Goal: Task Accomplishment & Management: Use online tool/utility

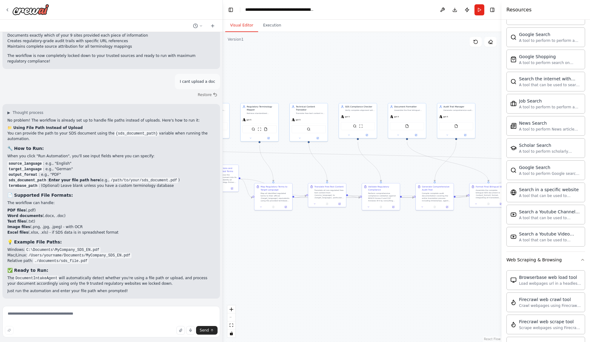
click at [312, 247] on div ".deletable-edge-delete-btn { width: 20px; height: 20px; border: 0px solid #ffff…" at bounding box center [362, 187] width 279 height 310
click at [254, 130] on img at bounding box center [254, 129] width 4 height 4
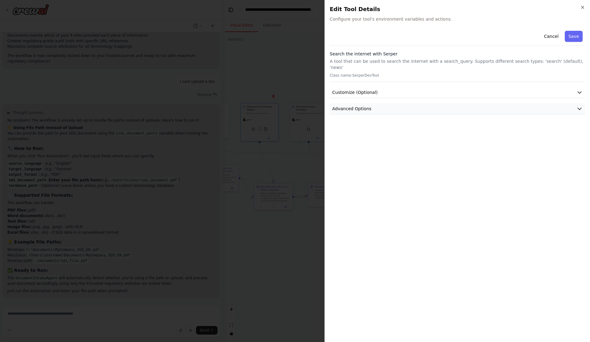
click at [493, 112] on button "Advanced Options" at bounding box center [457, 108] width 255 height 11
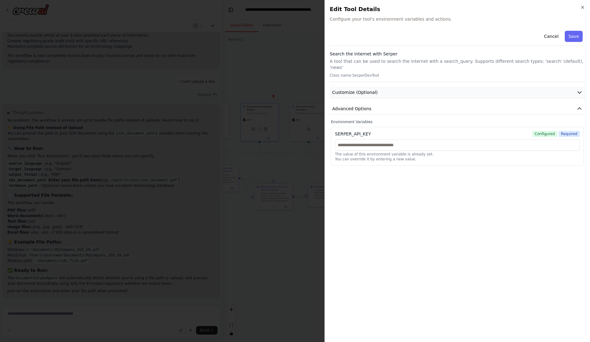
click at [386, 87] on button "Customize (Optional)" at bounding box center [457, 92] width 255 height 11
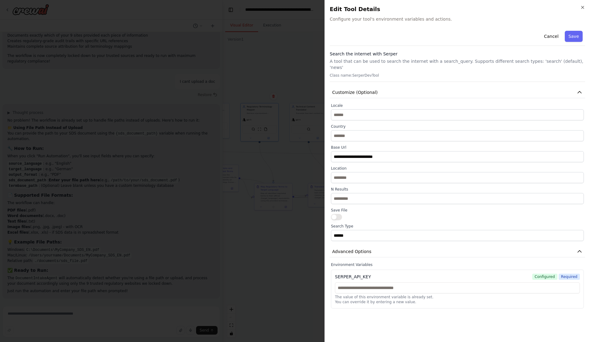
drag, startPoint x: 550, startPoint y: 35, endPoint x: 552, endPoint y: 52, distance: 16.7
click at [550, 35] on button "Cancel" at bounding box center [551, 36] width 22 height 11
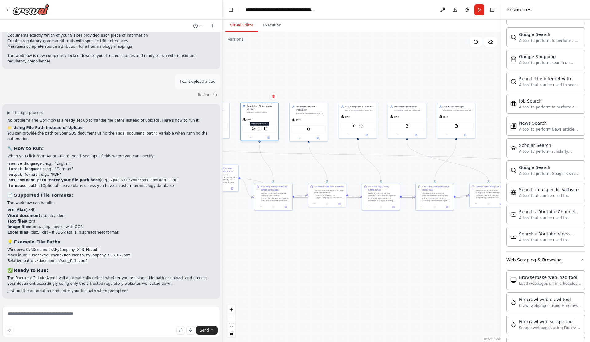
click at [260, 130] on img at bounding box center [260, 129] width 4 height 4
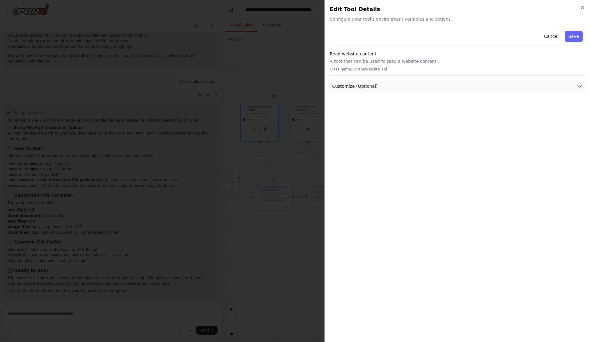
click at [415, 90] on button "Customize (Optional)" at bounding box center [457, 86] width 255 height 11
click at [556, 37] on button "Cancel" at bounding box center [551, 36] width 22 height 11
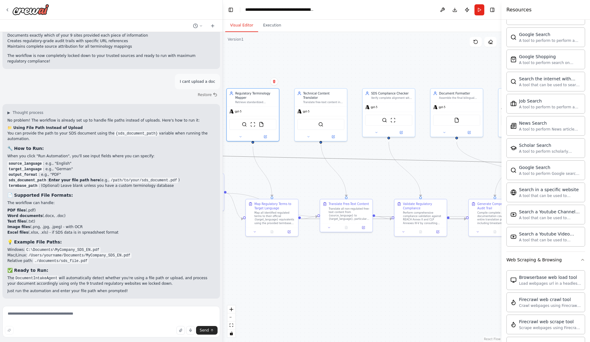
drag, startPoint x: 302, startPoint y: 159, endPoint x: 377, endPoint y: 168, distance: 75.6
click at [377, 168] on div ".deletable-edge-delete-btn { width: 20px; height: 20px; border: 0px solid #ffff…" at bounding box center [362, 187] width 279 height 310
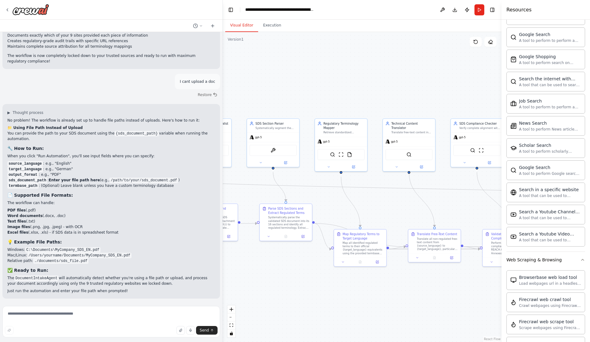
drag, startPoint x: 302, startPoint y: 172, endPoint x: 389, endPoint y: 202, distance: 92.2
click at [389, 203] on div ".deletable-edge-delete-btn { width: 20px; height: 20px; border: 0px solid #ffff…" at bounding box center [362, 187] width 279 height 310
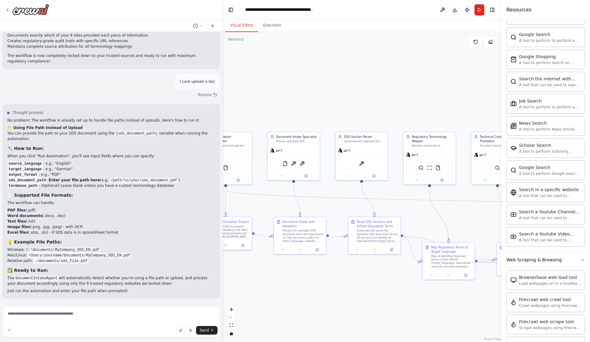
drag, startPoint x: 307, startPoint y: 189, endPoint x: 373, endPoint y: 186, distance: 66.8
click at [373, 186] on div ".deletable-edge-delete-btn { width: 20px; height: 20px; border: 0px solid #ffff…" at bounding box center [362, 187] width 279 height 310
click at [293, 163] on img at bounding box center [293, 159] width 5 height 5
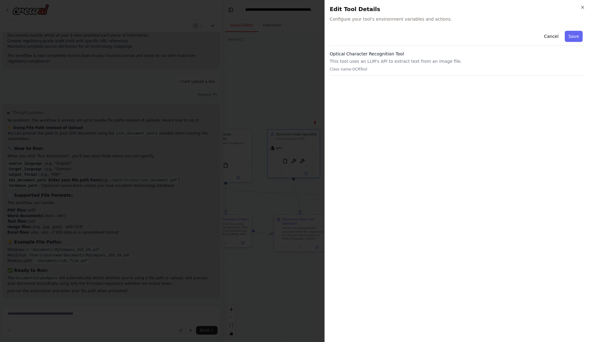
click at [418, 64] on p "This tool uses an LLM's API to extract text from an image file." at bounding box center [457, 61] width 255 height 6
click at [575, 39] on button "Save" at bounding box center [574, 36] width 18 height 11
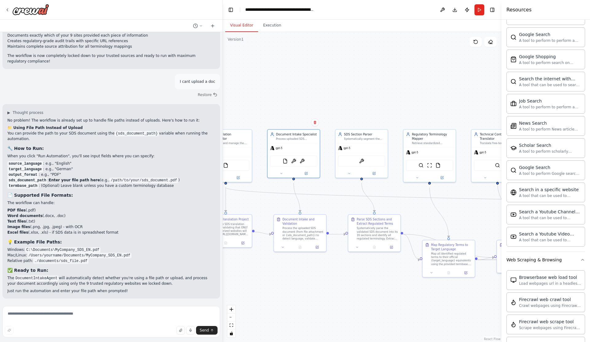
click at [427, 322] on div ".deletable-edge-delete-btn { width: 20px; height: 20px; border: 0px solid #ffff…" at bounding box center [362, 187] width 279 height 310
click at [5, 14] on div at bounding box center [27, 9] width 44 height 11
click at [7, 5] on div at bounding box center [27, 9] width 44 height 11
click at [6, 8] on icon at bounding box center [7, 9] width 5 height 5
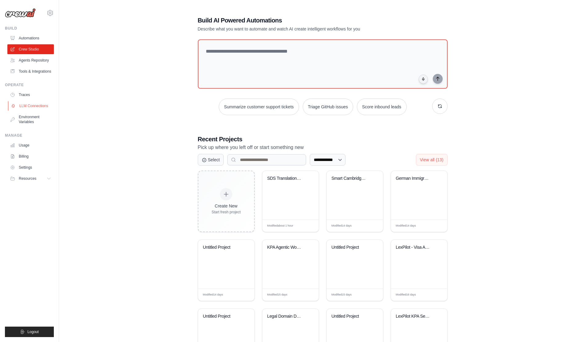
click at [32, 111] on link "LLM Connections" at bounding box center [31, 106] width 46 height 10
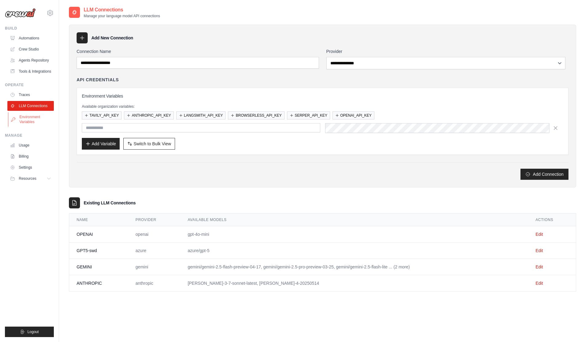
click at [24, 127] on link "Environment Variables" at bounding box center [31, 119] width 46 height 15
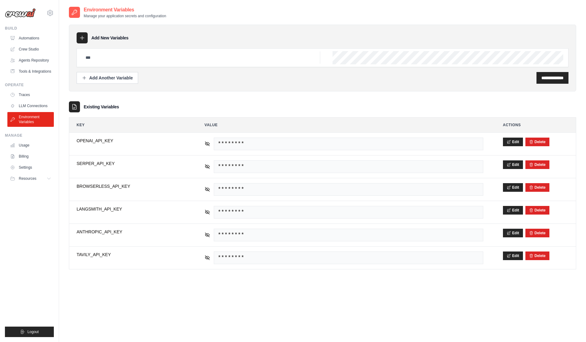
click at [227, 318] on div "**********" at bounding box center [322, 177] width 507 height 342
click at [376, 330] on div "**********" at bounding box center [322, 177] width 507 height 342
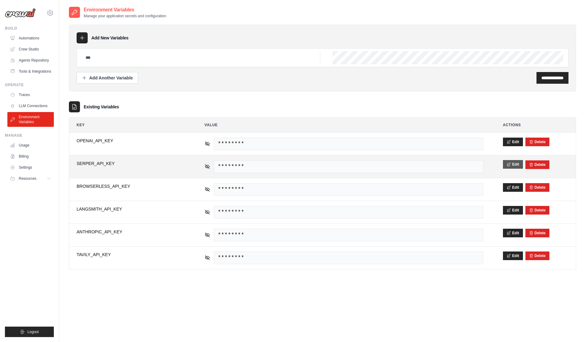
click at [520, 168] on button "Edit" at bounding box center [513, 164] width 20 height 9
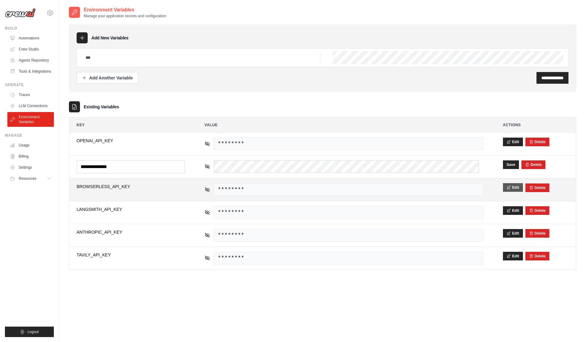
click at [511, 192] on button "Edit" at bounding box center [513, 187] width 20 height 9
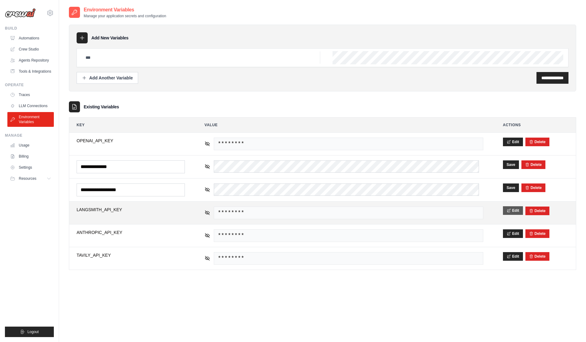
click at [511, 215] on button "Edit" at bounding box center [513, 210] width 20 height 9
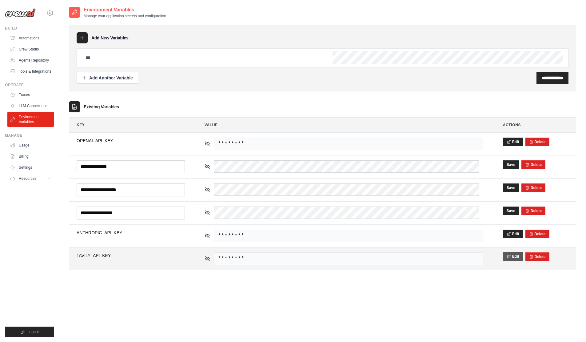
click at [513, 260] on button "Edit" at bounding box center [513, 256] width 20 height 9
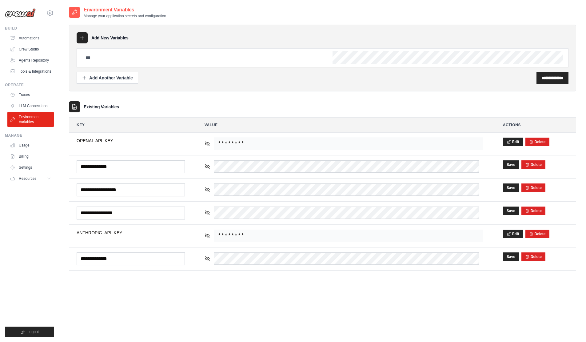
click at [367, 302] on div "**********" at bounding box center [322, 177] width 507 height 342
click at [85, 112] on div "Existing Variables" at bounding box center [322, 106] width 507 height 11
click at [33, 111] on link "LLM Connections" at bounding box center [31, 106] width 46 height 10
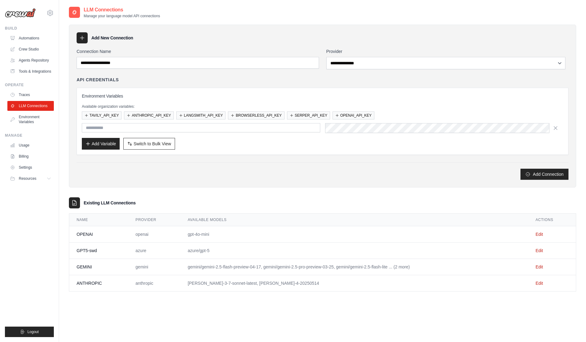
click at [253, 27] on div "**********" at bounding box center [322, 106] width 507 height 163
click at [403, 187] on div "**********" at bounding box center [322, 106] width 507 height 163
click at [355, 89] on div "API Credentials Environment Variables Available organization variables: TAVILY_…" at bounding box center [323, 116] width 492 height 78
click at [295, 180] on div "Add Connection" at bounding box center [323, 173] width 492 height 11
click at [251, 49] on div "**********" at bounding box center [322, 106] width 507 height 163
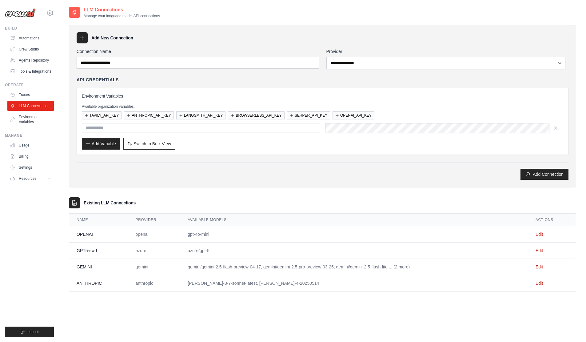
click at [161, 180] on div "Add Connection" at bounding box center [323, 173] width 492 height 11
click at [257, 99] on h3 "Environment Variables" at bounding box center [322, 96] width 481 height 6
click at [193, 22] on div "**********" at bounding box center [322, 154] width 507 height 273
click at [283, 180] on div "Add Connection" at bounding box center [323, 173] width 492 height 11
click at [469, 322] on div "**********" at bounding box center [322, 177] width 507 height 342
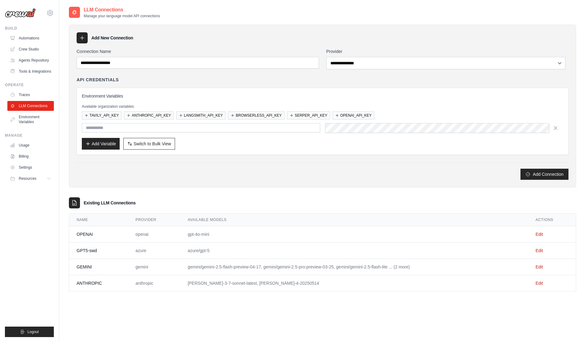
click at [266, 174] on div "Add Connection" at bounding box center [323, 171] width 492 height 18
click at [162, 83] on div "API Credentials" at bounding box center [323, 80] width 492 height 6
click at [305, 180] on div "Add Connection" at bounding box center [323, 173] width 492 height 11
click at [319, 187] on div "**********" at bounding box center [322, 106] width 507 height 163
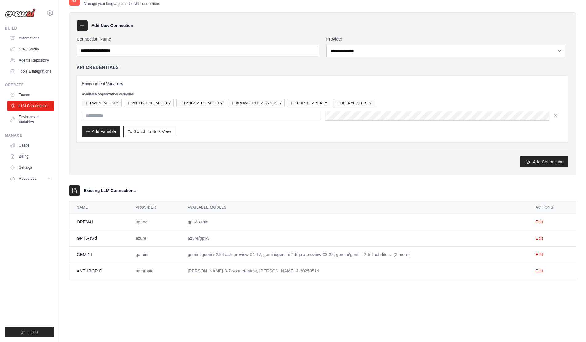
scroll to position [13, 0]
click at [52, 181] on icon at bounding box center [49, 178] width 5 height 5
click at [115, 327] on div "**********" at bounding box center [322, 165] width 507 height 342
click at [259, 167] on div "Add Connection" at bounding box center [323, 161] width 492 height 11
click at [198, 85] on h3 "Environment Variables" at bounding box center [322, 84] width 481 height 6
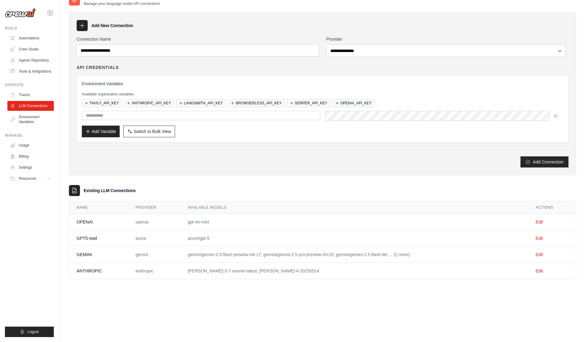
click at [185, 12] on div "**********" at bounding box center [322, 142] width 507 height 273
click at [285, 319] on div "**********" at bounding box center [322, 165] width 507 height 342
click at [278, 80] on div "Environment Variables Available organization variables: TAVILY_API_KEY ANTHROPI…" at bounding box center [323, 108] width 492 height 67
click at [130, 87] on h3 "Environment Variables" at bounding box center [322, 84] width 481 height 6
click at [307, 161] on div "Add Connection" at bounding box center [323, 159] width 492 height 18
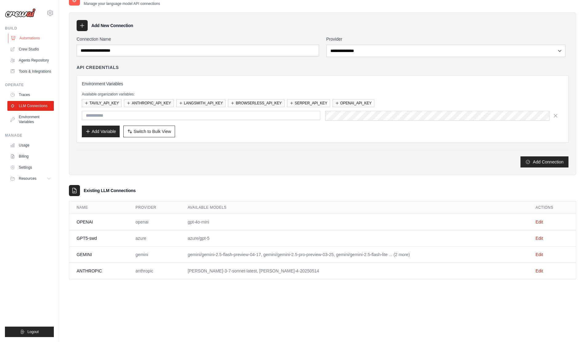
click at [25, 43] on link "Automations" at bounding box center [31, 38] width 46 height 10
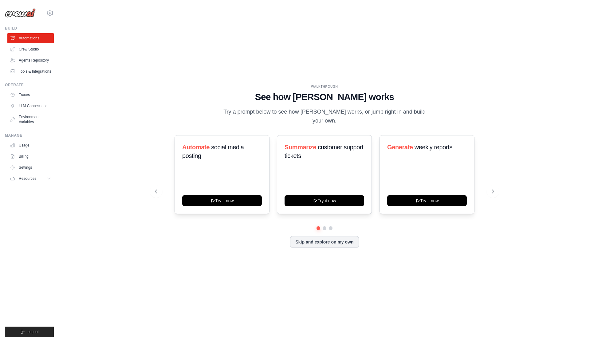
click at [34, 54] on link "Crew Studio" at bounding box center [30, 49] width 46 height 10
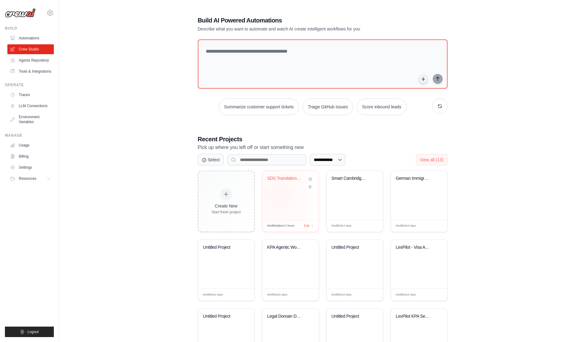
click at [280, 207] on div "SDS Translation Orchestration - EU ..." at bounding box center [290, 195] width 56 height 49
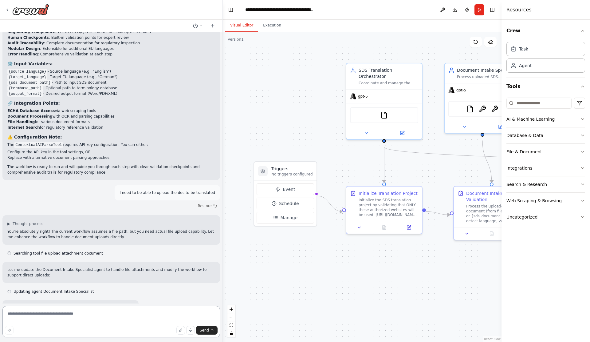
click at [136, 315] on textarea at bounding box center [111, 321] width 218 height 31
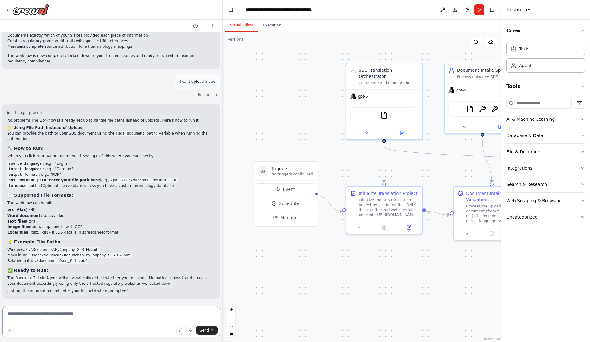
scroll to position [2714, 0]
click at [385, 117] on img at bounding box center [384, 113] width 7 height 7
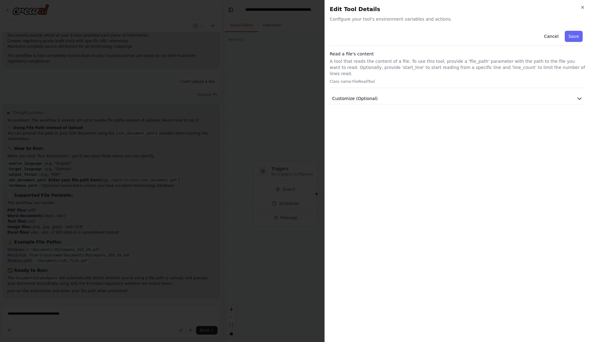
click at [398, 91] on div "Cancel Save Read a file's content A tool that reads the content of a file. To u…" at bounding box center [457, 66] width 255 height 76
click at [399, 96] on button "Customize (Optional)" at bounding box center [457, 98] width 255 height 11
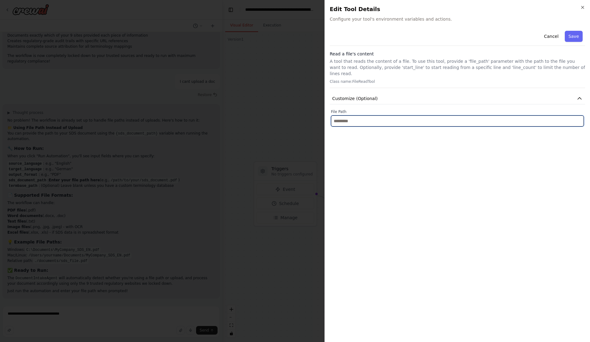
click at [391, 123] on input "text" at bounding box center [457, 120] width 253 height 11
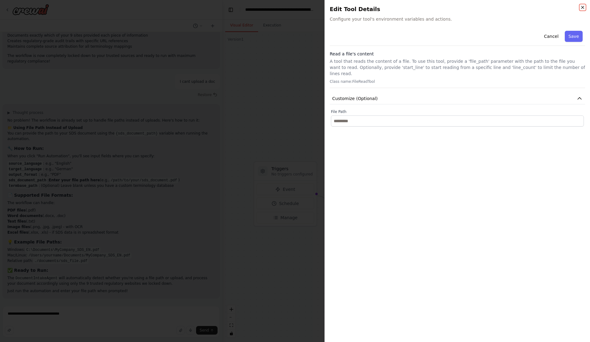
click at [582, 10] on icon "button" at bounding box center [582, 7] width 5 height 5
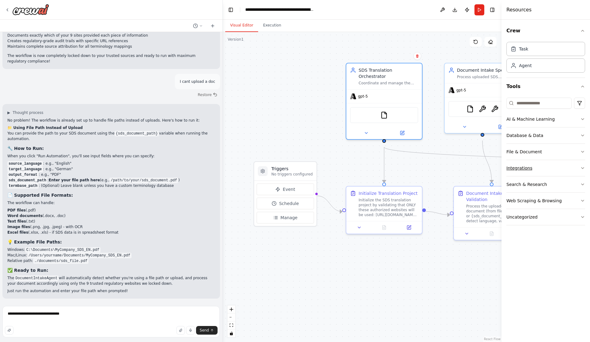
click at [571, 171] on button "Integrations" at bounding box center [546, 168] width 79 height 16
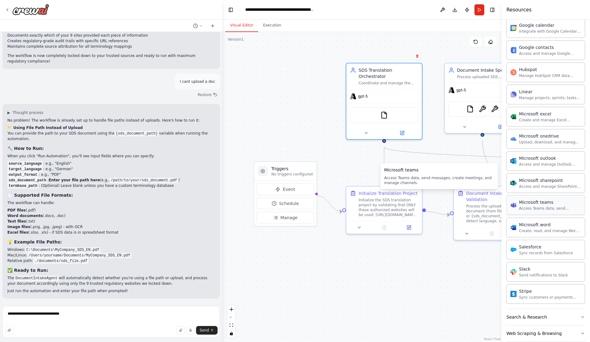
scroll to position [312, 0]
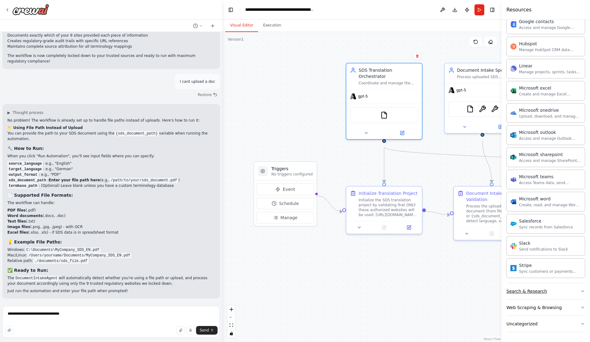
click at [564, 285] on button "Search & Research" at bounding box center [546, 291] width 79 height 16
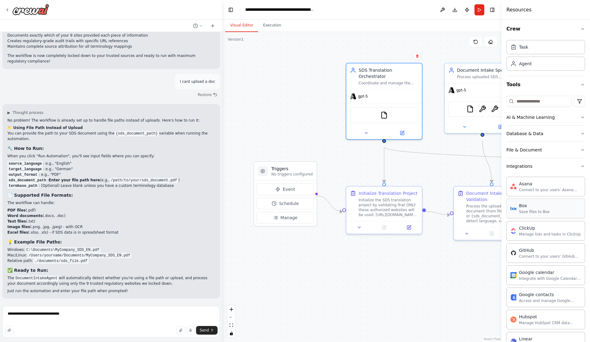
scroll to position [0, 0]
click at [574, 160] on button "File & Document" at bounding box center [546, 152] width 79 height 16
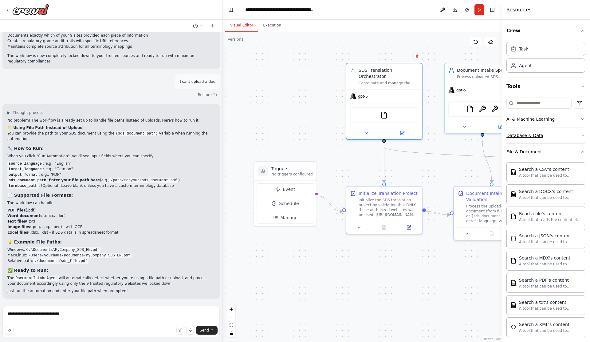
click at [563, 139] on button "Database & Data" at bounding box center [546, 135] width 79 height 16
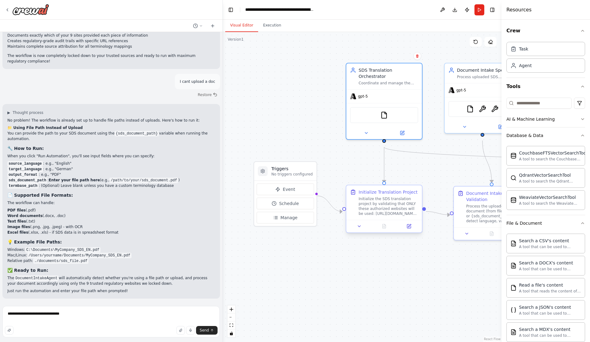
click at [366, 210] on div "Initialize the SDS translation project by validating that ONLY these authorized…" at bounding box center [389, 206] width 60 height 20
click at [386, 117] on img at bounding box center [384, 113] width 7 height 7
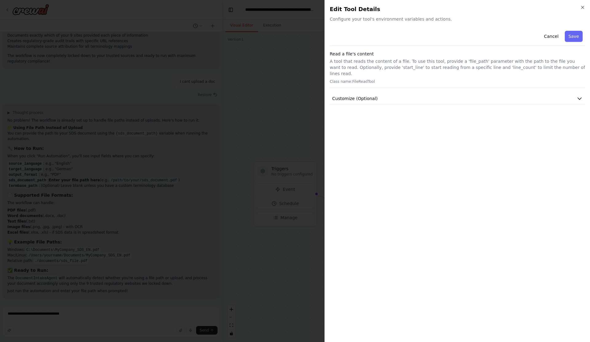
click at [583, 11] on h2 "Edit Tool Details" at bounding box center [457, 9] width 255 height 9
click at [582, 7] on icon "button" at bounding box center [583, 7] width 2 height 2
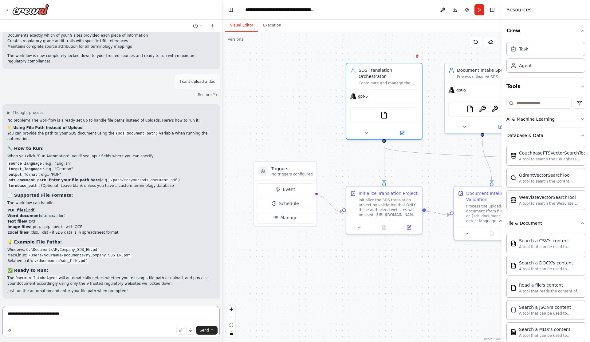
click at [101, 311] on textarea "**********" at bounding box center [110, 321] width 217 height 31
type textarea "**********"
click at [129, 310] on textarea at bounding box center [110, 321] width 217 height 31
click at [129, 315] on textarea at bounding box center [110, 321] width 217 height 31
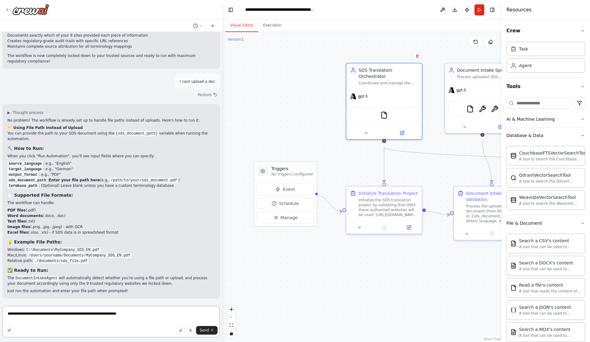
type textarea "**********"
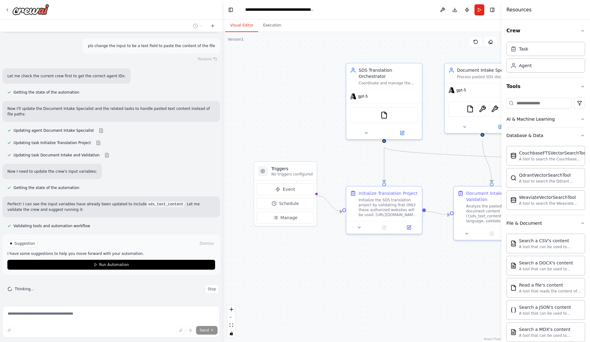
scroll to position [2995, 0]
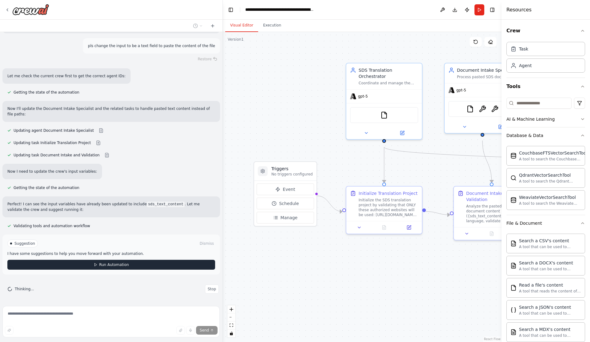
click at [89, 262] on button "Run Automation" at bounding box center [111, 264] width 208 height 10
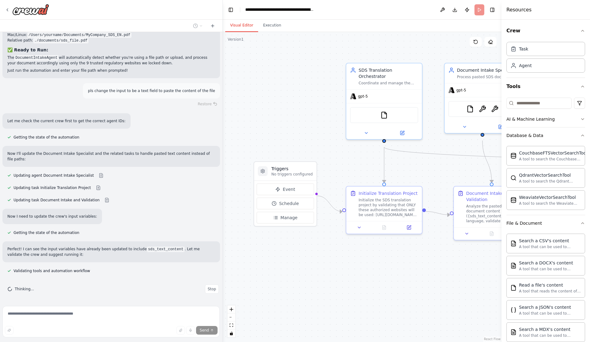
scroll to position [2948, 0]
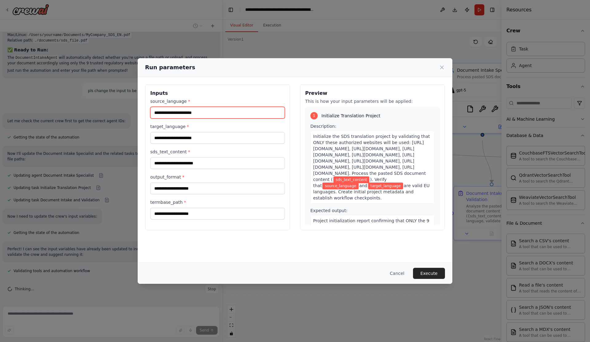
click at [177, 117] on input "source_language *" at bounding box center [217, 113] width 135 height 12
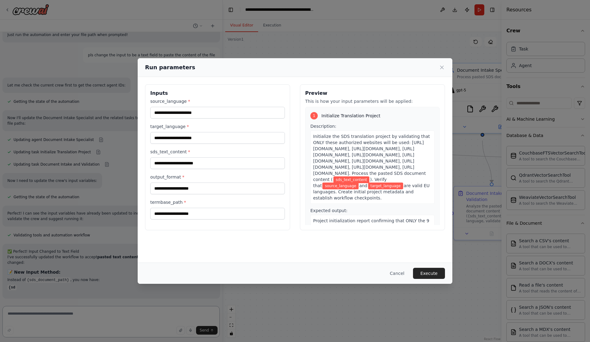
scroll to position [2980, 0]
click at [177, 117] on input "source_language *" at bounding box center [217, 113] width 135 height 12
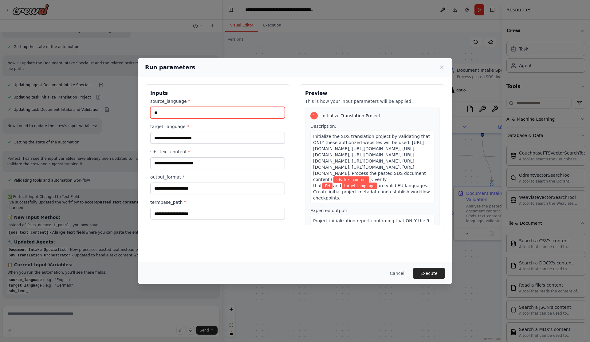
scroll to position [3038, 0]
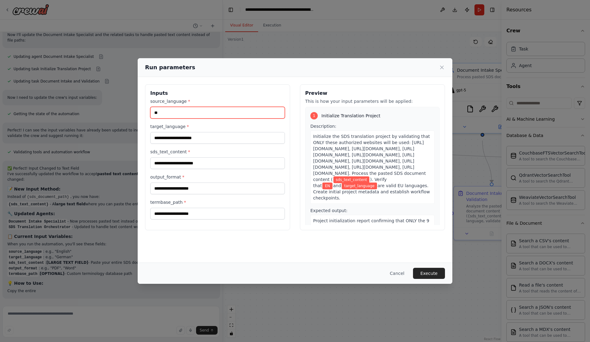
click at [182, 117] on input "**" at bounding box center [217, 113] width 135 height 12
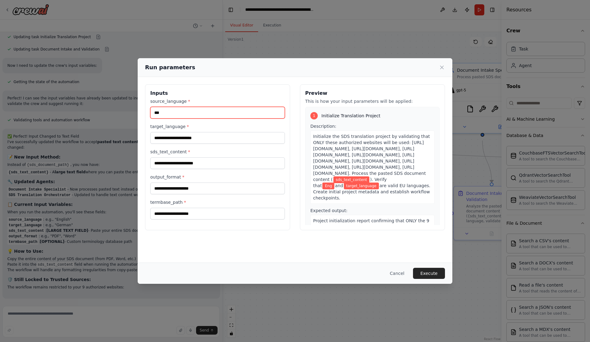
scroll to position [3110, 0]
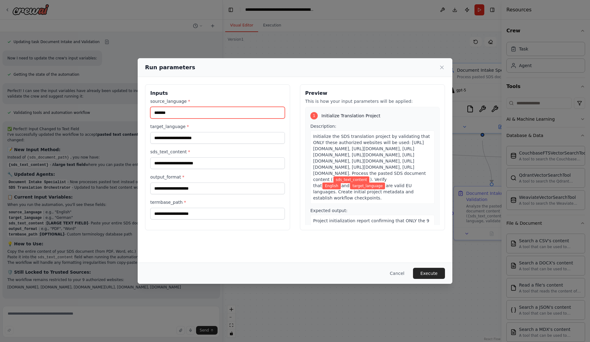
type input "*******"
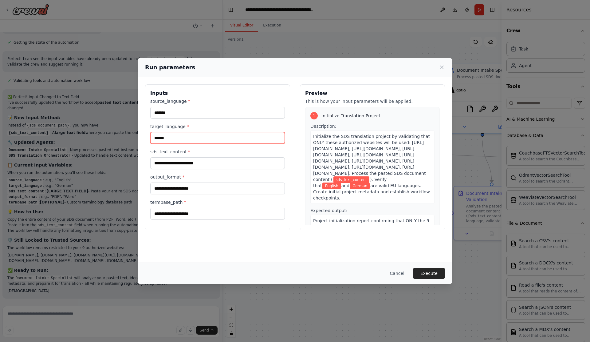
scroll to position [3144, 0]
type input "******"
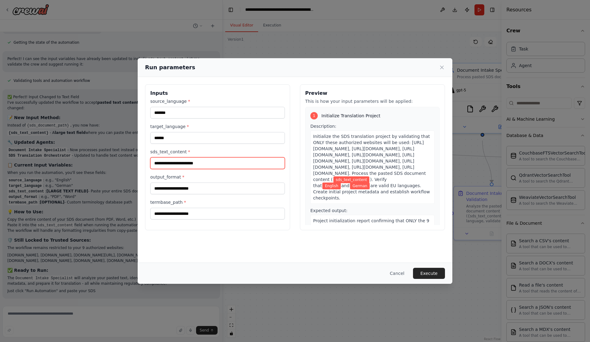
click at [198, 169] on input "sds_text_content *" at bounding box center [217, 163] width 135 height 12
click at [192, 169] on input "sds_text_content *" at bounding box center [217, 163] width 135 height 12
paste input "**********"
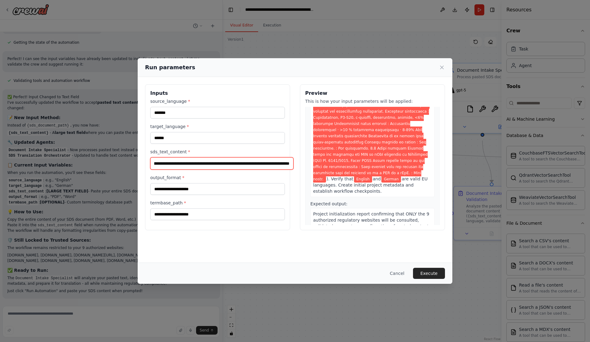
scroll to position [236, 0]
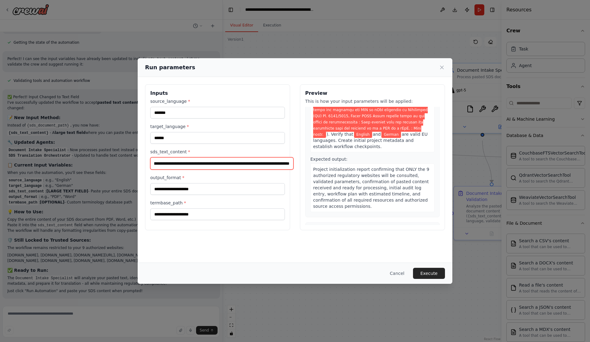
type input "**********"
click at [223, 195] on input "output_format *" at bounding box center [217, 189] width 135 height 12
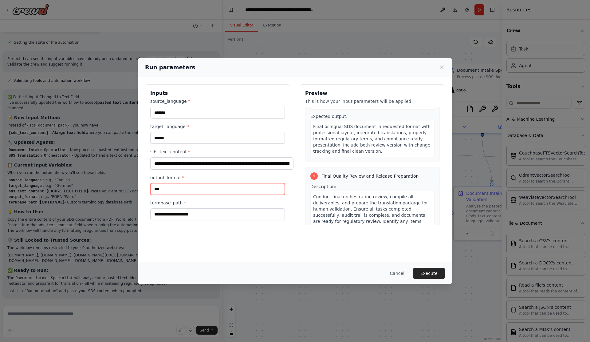
scroll to position [1560, 0]
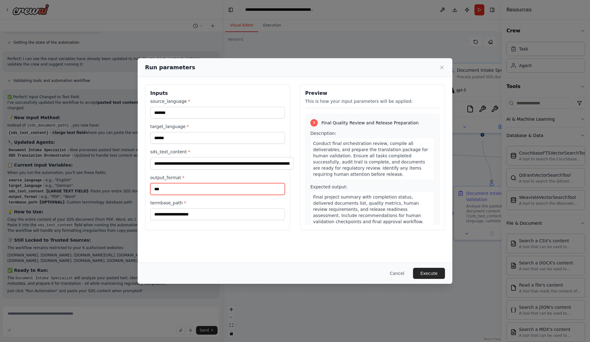
type input "***"
click at [228, 220] on input "termbase_path *" at bounding box center [217, 214] width 135 height 12
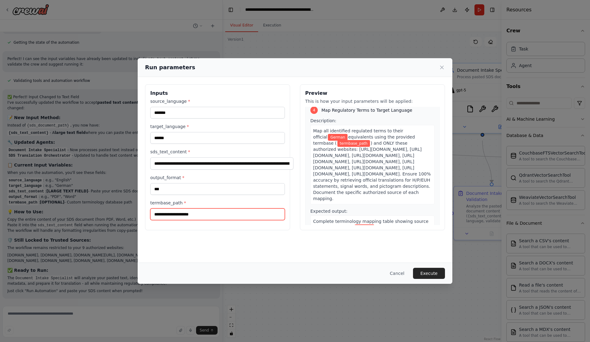
scroll to position [842, 0]
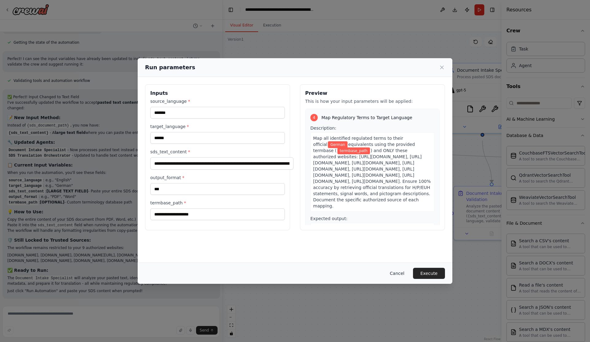
click at [408, 270] on button "Cancel" at bounding box center [397, 272] width 24 height 11
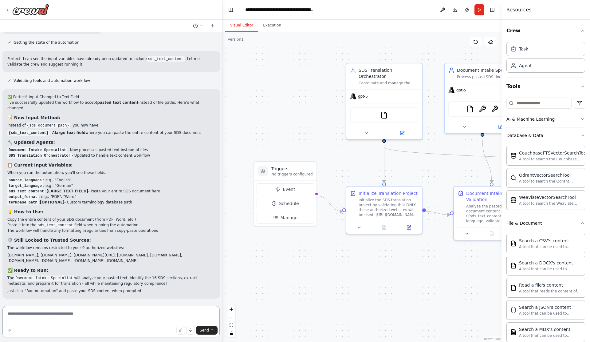
click at [94, 313] on textarea at bounding box center [110, 321] width 217 height 31
type textarea "**********"
click at [383, 205] on div "Initialize the SDS translation project by validating that ONLY these authorized…" at bounding box center [389, 206] width 60 height 20
click at [411, 228] on icon at bounding box center [409, 226] width 5 height 5
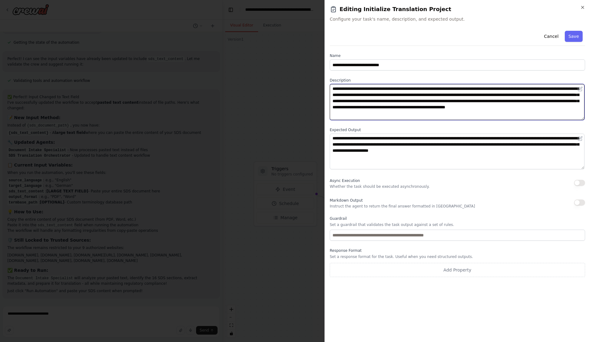
click at [480, 101] on textarea "**********" at bounding box center [457, 102] width 255 height 36
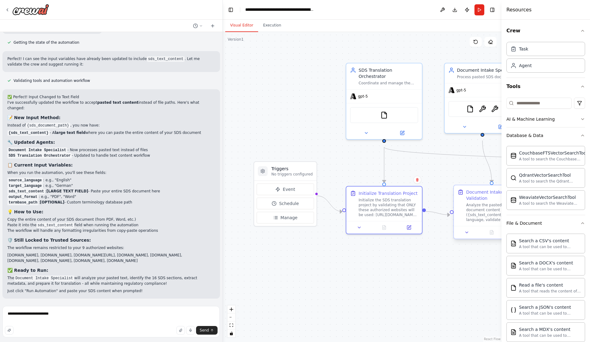
click at [477, 208] on div "Analyze the pasted SDS document content ({sds_text_content}) to detect language…" at bounding box center [496, 212] width 60 height 20
click at [474, 282] on div ".deletable-edge-delete-btn { width: 20px; height: 20px; border: 0px solid #ffff…" at bounding box center [362, 187] width 279 height 310
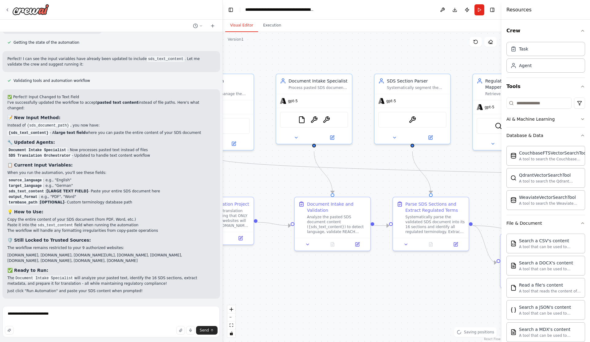
drag, startPoint x: 474, startPoint y: 282, endPoint x: 305, endPoint y: 293, distance: 168.8
click at [305, 293] on div ".deletable-edge-delete-btn { width: 20px; height: 20px; border: 0px solid #ffff…" at bounding box center [362, 187] width 279 height 310
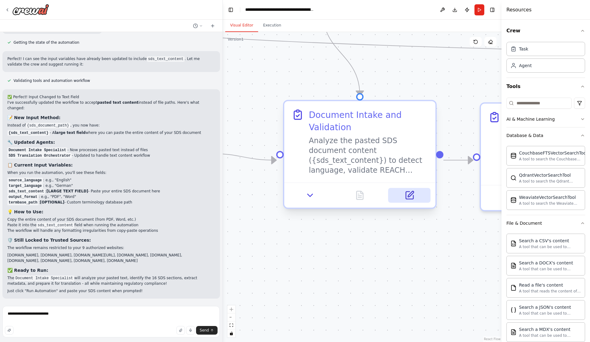
click at [405, 198] on icon at bounding box center [410, 195] width 10 height 10
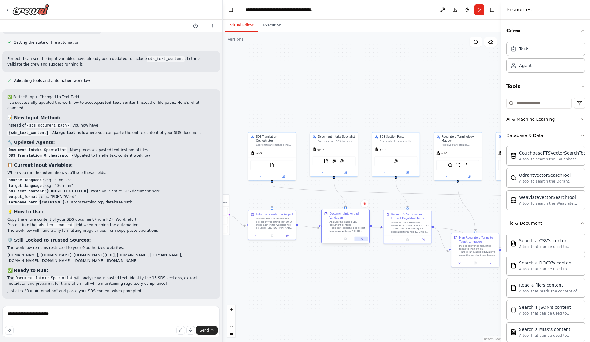
click at [363, 241] on button at bounding box center [361, 238] width 13 height 5
click at [278, 154] on div "gpt-5" at bounding box center [272, 152] width 48 height 9
click at [286, 178] on button at bounding box center [283, 175] width 22 height 5
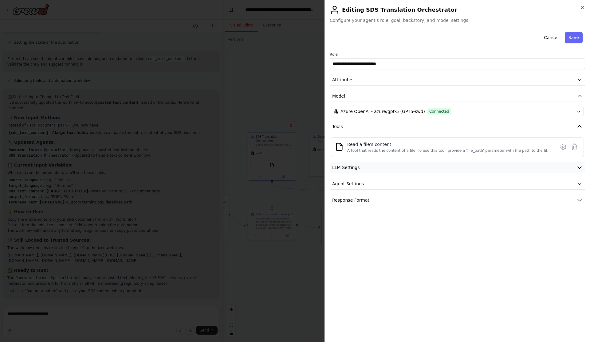
click at [457, 173] on button "LLM Settings" at bounding box center [457, 167] width 255 height 11
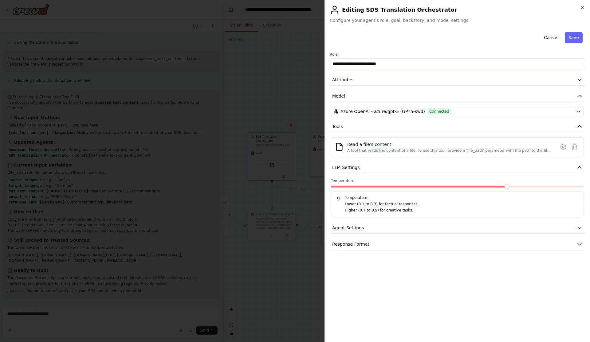
click at [465, 217] on div "Temperature Lower (0.1 to 0.3) for factual responses. Higher (0.7 to 0.9) for c…" at bounding box center [457, 204] width 253 height 26
click at [468, 233] on button "Agent Settings" at bounding box center [457, 227] width 255 height 11
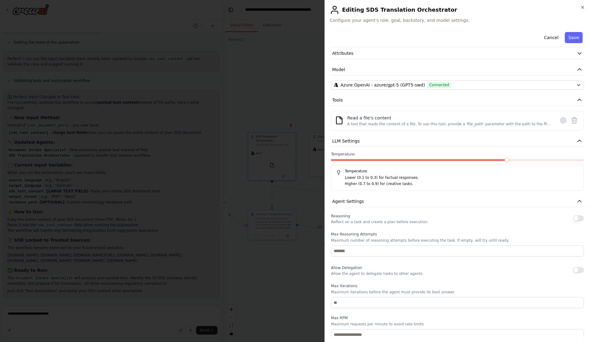
scroll to position [109, 0]
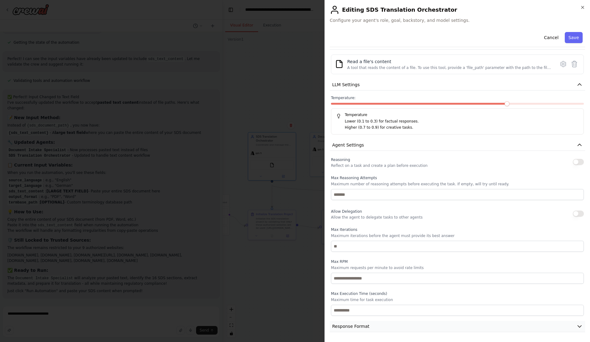
click at [488, 327] on button "Response Format" at bounding box center [457, 325] width 255 height 11
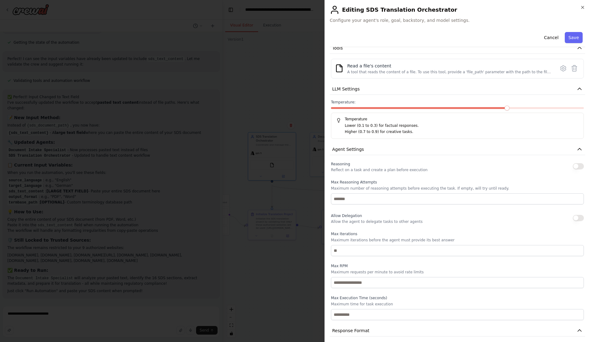
scroll to position [0, 0]
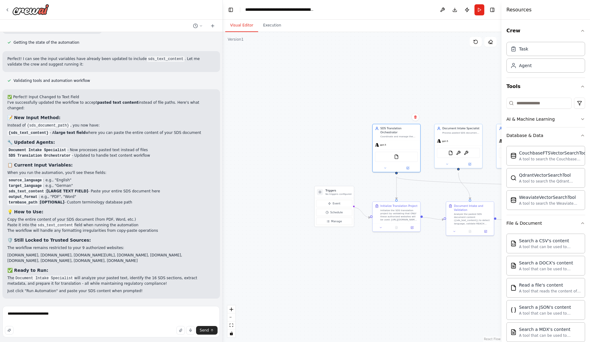
drag, startPoint x: 375, startPoint y: 286, endPoint x: 499, endPoint y: 278, distance: 124.8
click at [499, 278] on div "SDS Translation Orchestration Goal: Design and scaffold a complete CrewAI workf…" at bounding box center [295, 171] width 590 height 342
click at [338, 192] on h3 "Triggers" at bounding box center [339, 190] width 26 height 4
click at [351, 225] on button "Manage" at bounding box center [334, 220] width 36 height 7
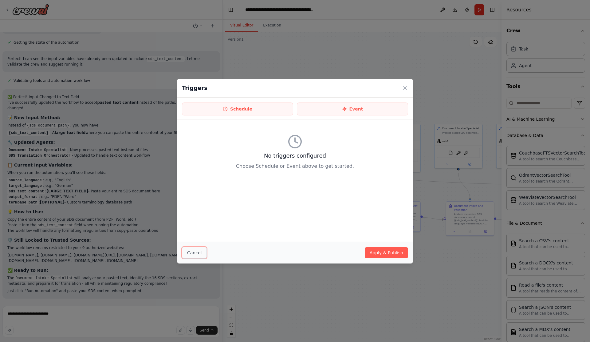
click at [189, 248] on button "Cancel" at bounding box center [194, 253] width 25 height 12
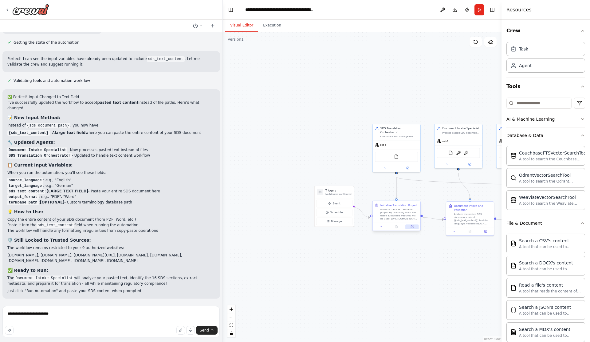
click at [410, 229] on button at bounding box center [412, 226] width 13 height 5
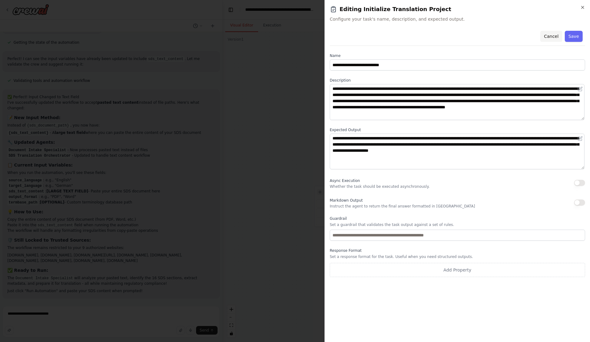
click at [552, 37] on button "Cancel" at bounding box center [551, 36] width 22 height 11
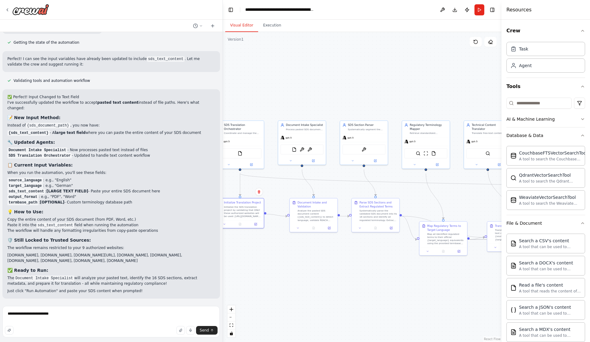
drag, startPoint x: 459, startPoint y: 299, endPoint x: 334, endPoint y: 271, distance: 127.8
click at [303, 296] on div ".deletable-edge-delete-btn { width: 20px; height: 20px; border: 0px solid #ffff…" at bounding box center [362, 187] width 279 height 310
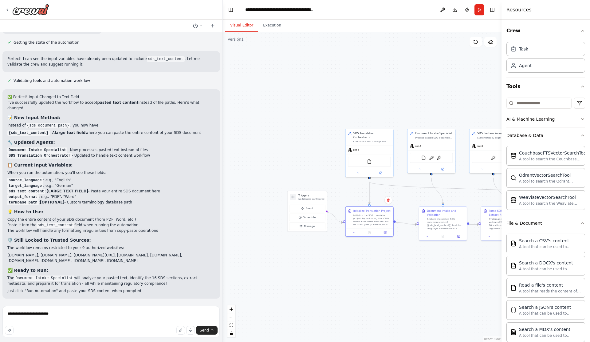
drag, startPoint x: 243, startPoint y: 84, endPoint x: 367, endPoint y: 93, distance: 124.2
click at [367, 93] on div ".deletable-edge-delete-btn { width: 20px; height: 20px; border: 0px solid #ffff…" at bounding box center [362, 187] width 279 height 310
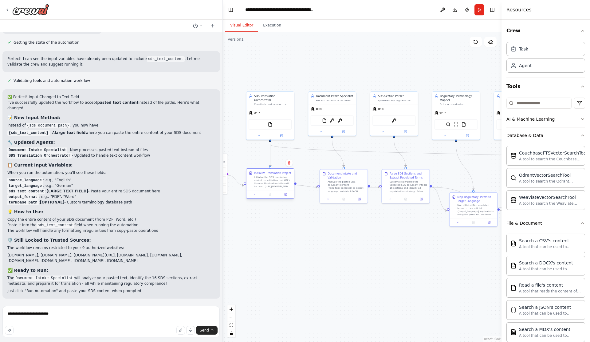
drag, startPoint x: 429, startPoint y: 315, endPoint x: 278, endPoint y: 176, distance: 205.6
click at [327, 277] on div ".deletable-edge-delete-btn { width: 20px; height: 20px; border: 0px solid #ffff…" at bounding box center [362, 187] width 279 height 310
click at [113, 237] on h3 "🛡️ Still Locked to Trusted Sources:" at bounding box center [111, 240] width 208 height 6
click at [120, 314] on textarea "**********" at bounding box center [110, 321] width 217 height 31
click at [208, 326] on button "Send" at bounding box center [207, 330] width 22 height 9
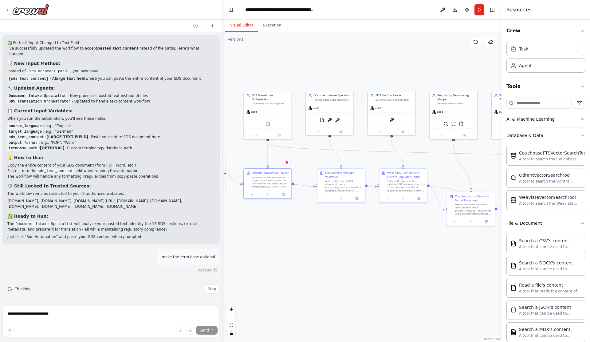
scroll to position [3201, 0]
